Goal: Transaction & Acquisition: Purchase product/service

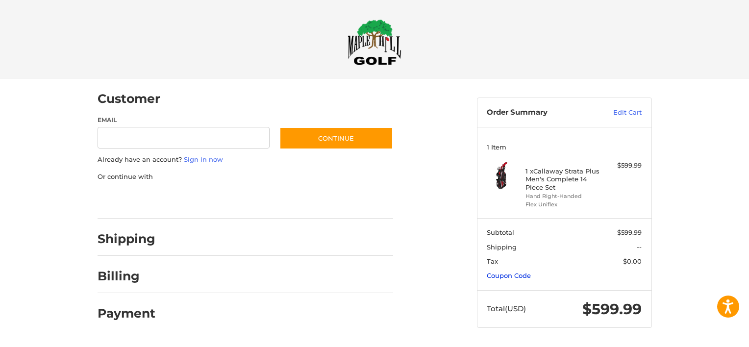
click at [521, 275] on link "Coupon Code" at bounding box center [509, 276] width 44 height 8
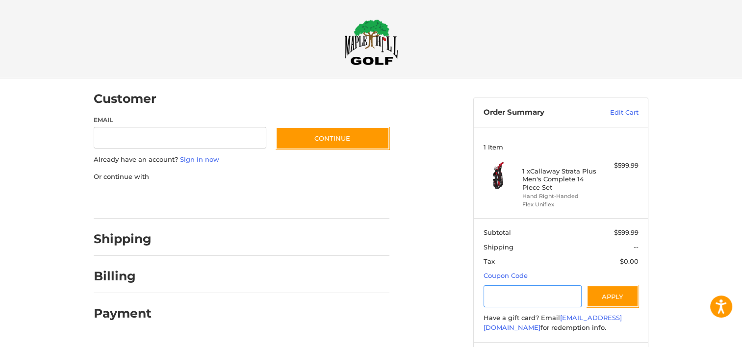
click at [536, 296] on input "Gift Certificate or Coupon Code" at bounding box center [533, 296] width 99 height 22
type input "******"
click at [609, 296] on button "Apply" at bounding box center [613, 296] width 52 height 22
